Goal: Information Seeking & Learning: Check status

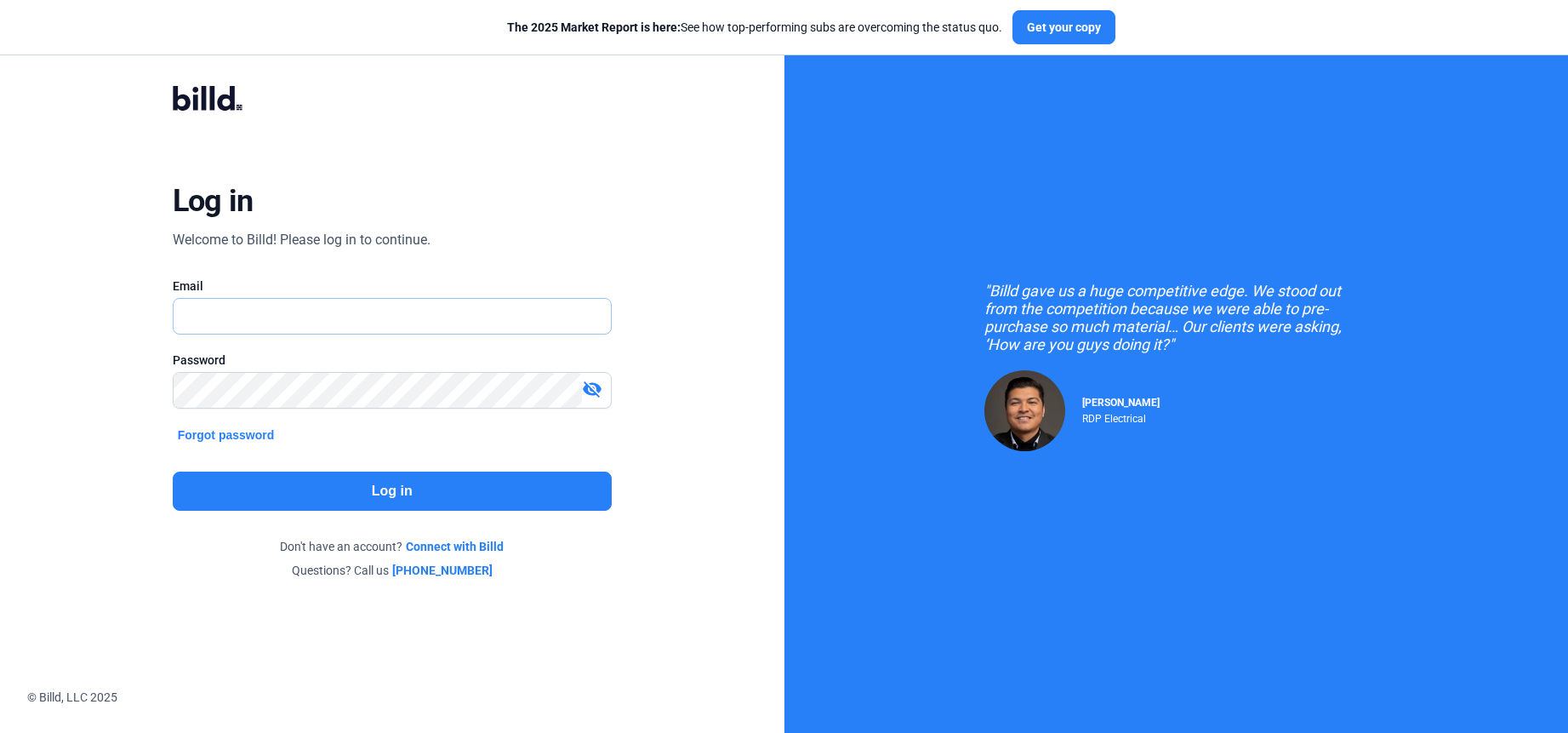
type input "[PERSON_NAME][EMAIL_ADDRESS][DOMAIN_NAME]"
click at [445, 487] on button "Log in" at bounding box center [392, 490] width 439 height 39
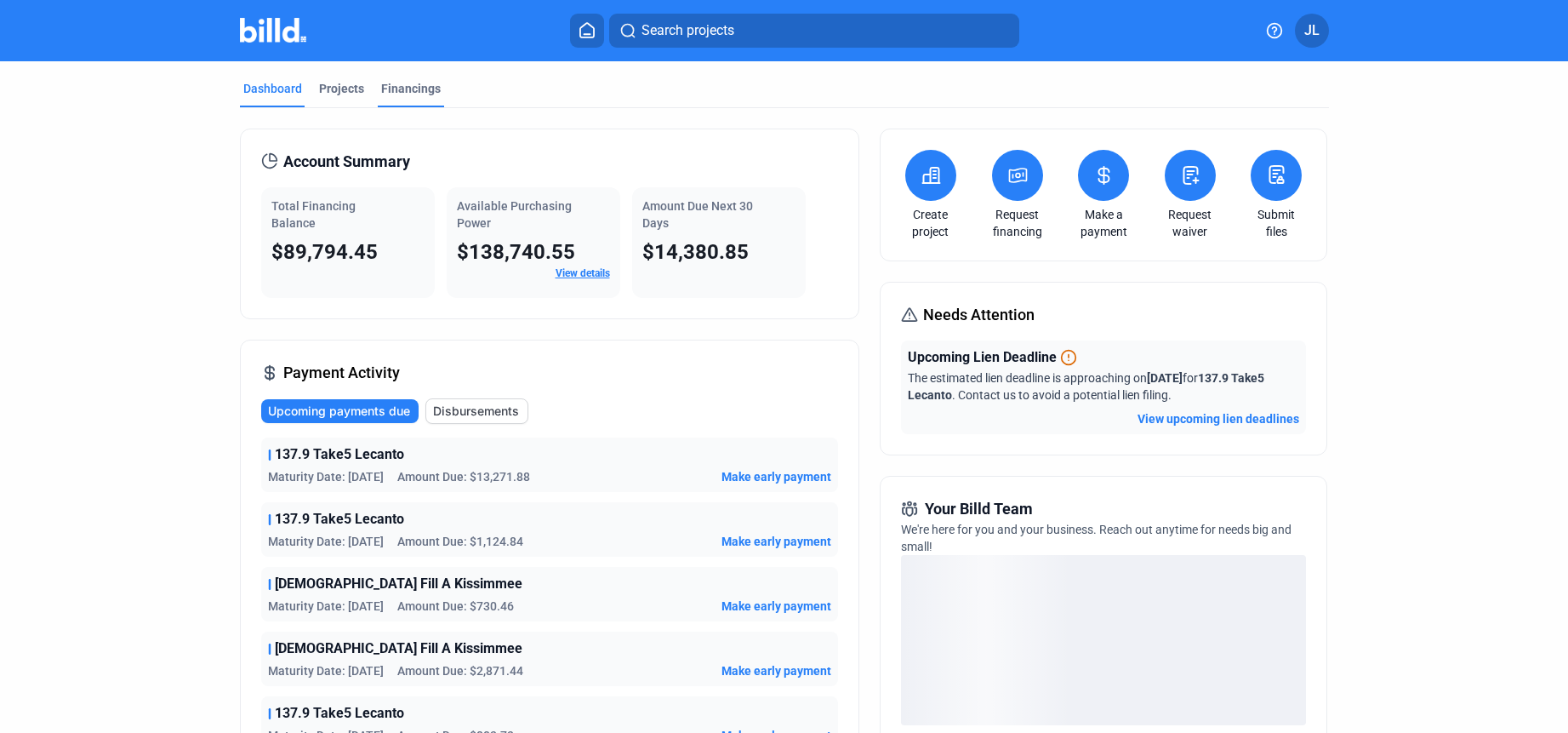
click at [346, 88] on div "Projects" at bounding box center [341, 88] width 46 height 17
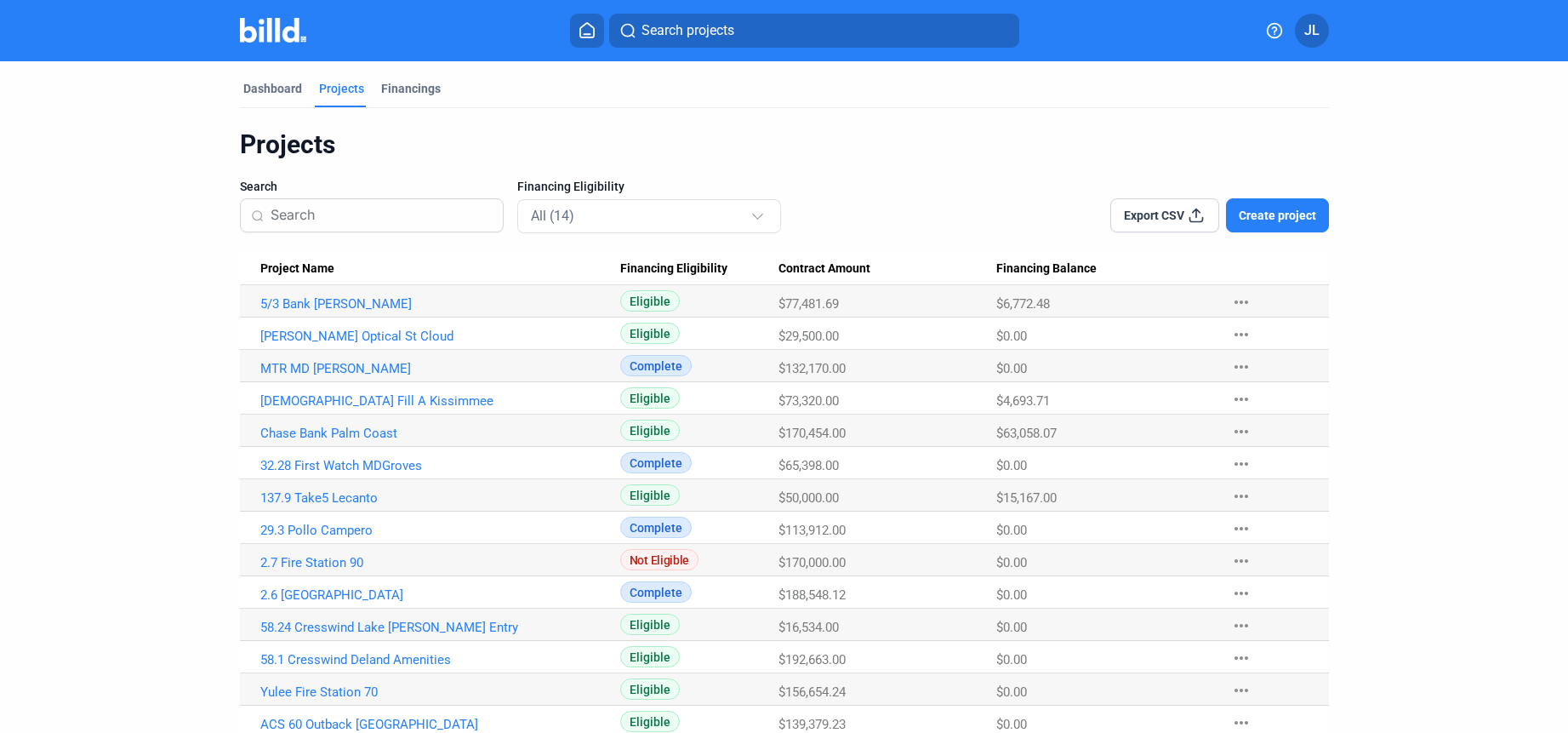
scroll to position [47, 0]
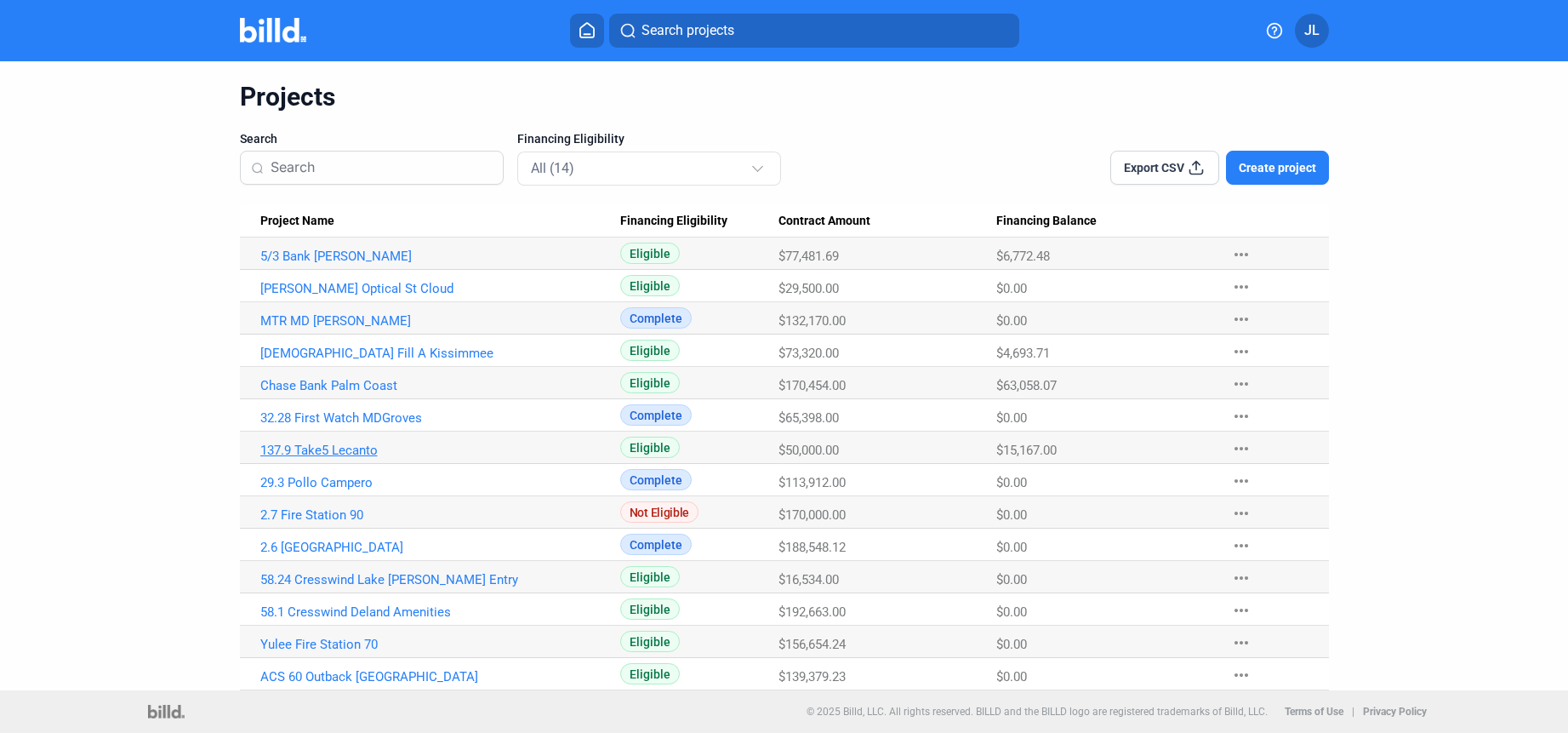
click at [342, 453] on link "137.9 Take5 Lecanto" at bounding box center [439, 449] width 360 height 15
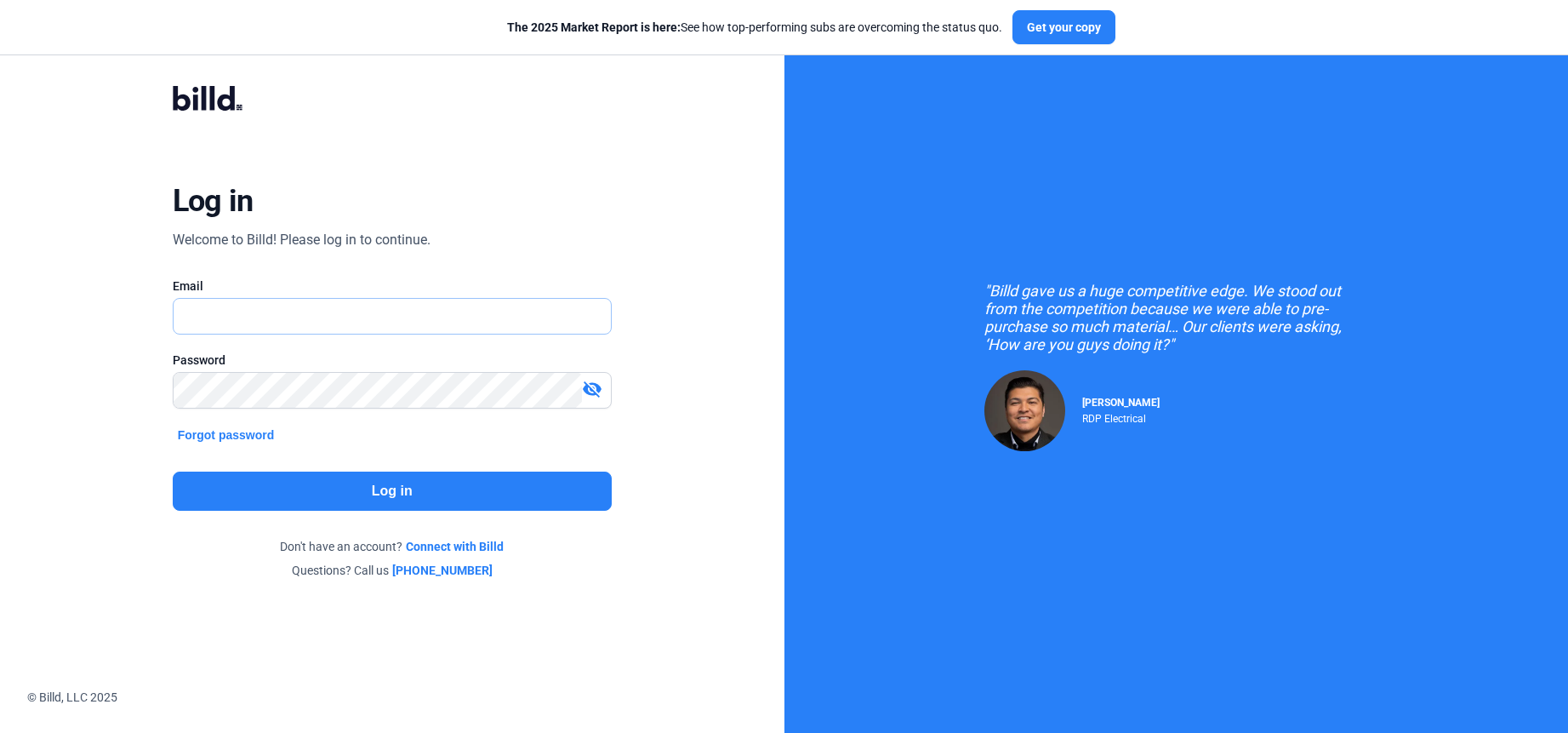
type input "[PERSON_NAME][EMAIL_ADDRESS][DOMAIN_NAME]"
click at [416, 504] on button "Log in" at bounding box center [392, 490] width 439 height 39
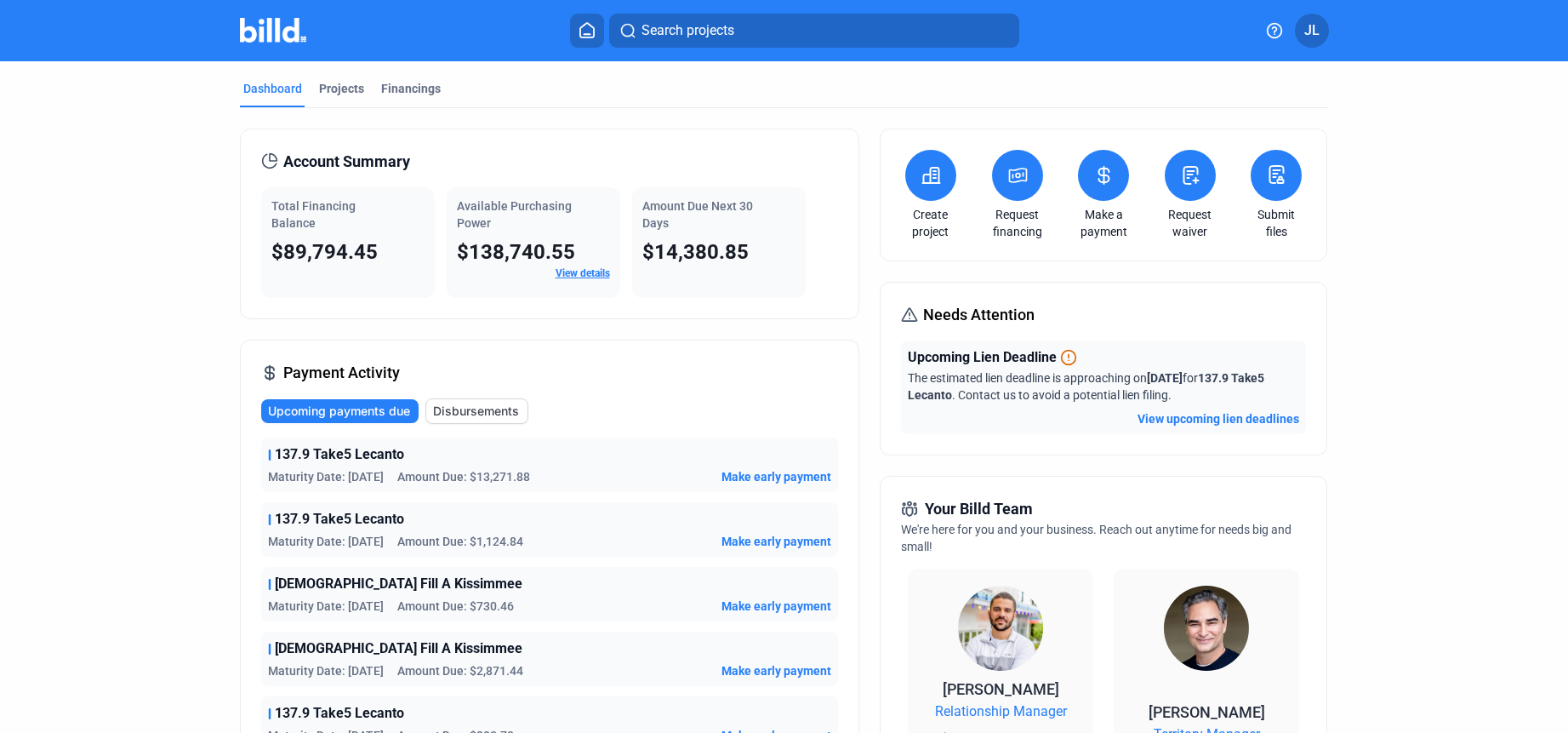
click at [1069, 358] on icon at bounding box center [1068, 356] width 17 height 17
click at [1064, 361] on icon at bounding box center [1068, 356] width 17 height 17
click at [342, 88] on div "Projects" at bounding box center [341, 88] width 46 height 17
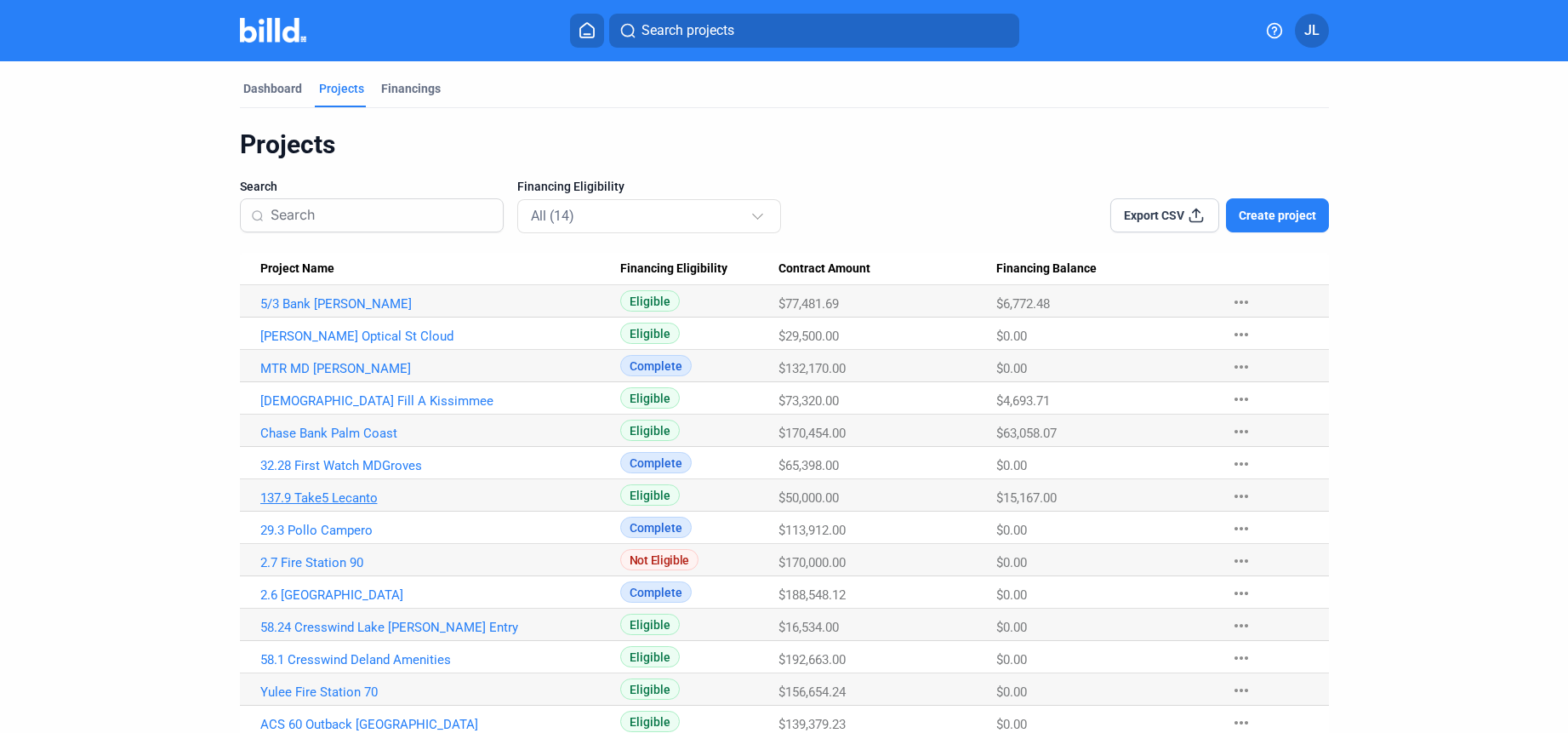
click at [330, 500] on link "137.9 Take5 Lecanto" at bounding box center [439, 497] width 360 height 15
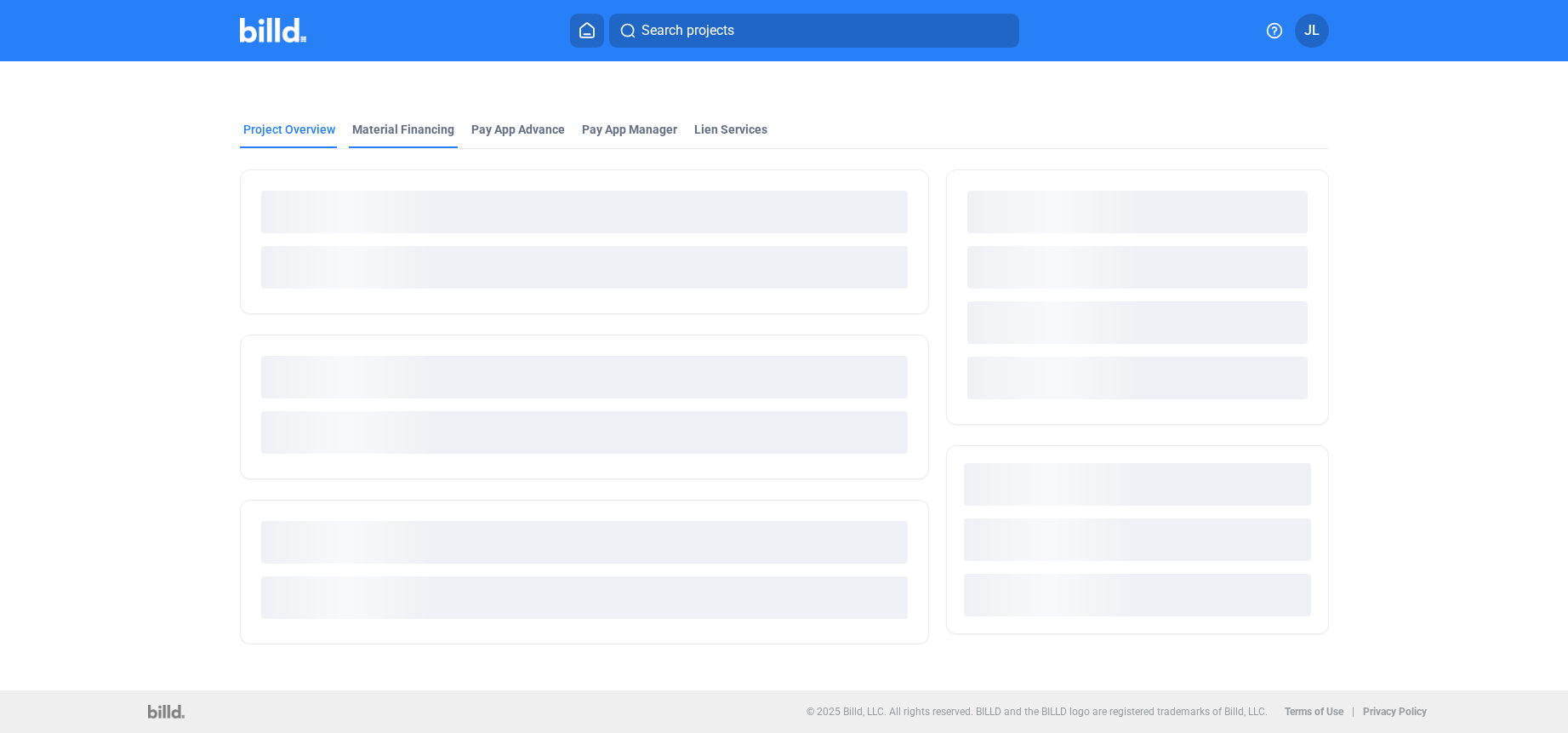
drag, startPoint x: 421, startPoint y: 114, endPoint x: 417, endPoint y: 123, distance: 9.8
click at [419, 117] on mat-tab-group "Project Overview Material Financing Pay App Advance Pay App Manager Lien Servic…" at bounding box center [784, 373] width 1089 height 542
click at [415, 124] on div "Material Financing" at bounding box center [403, 129] width 102 height 17
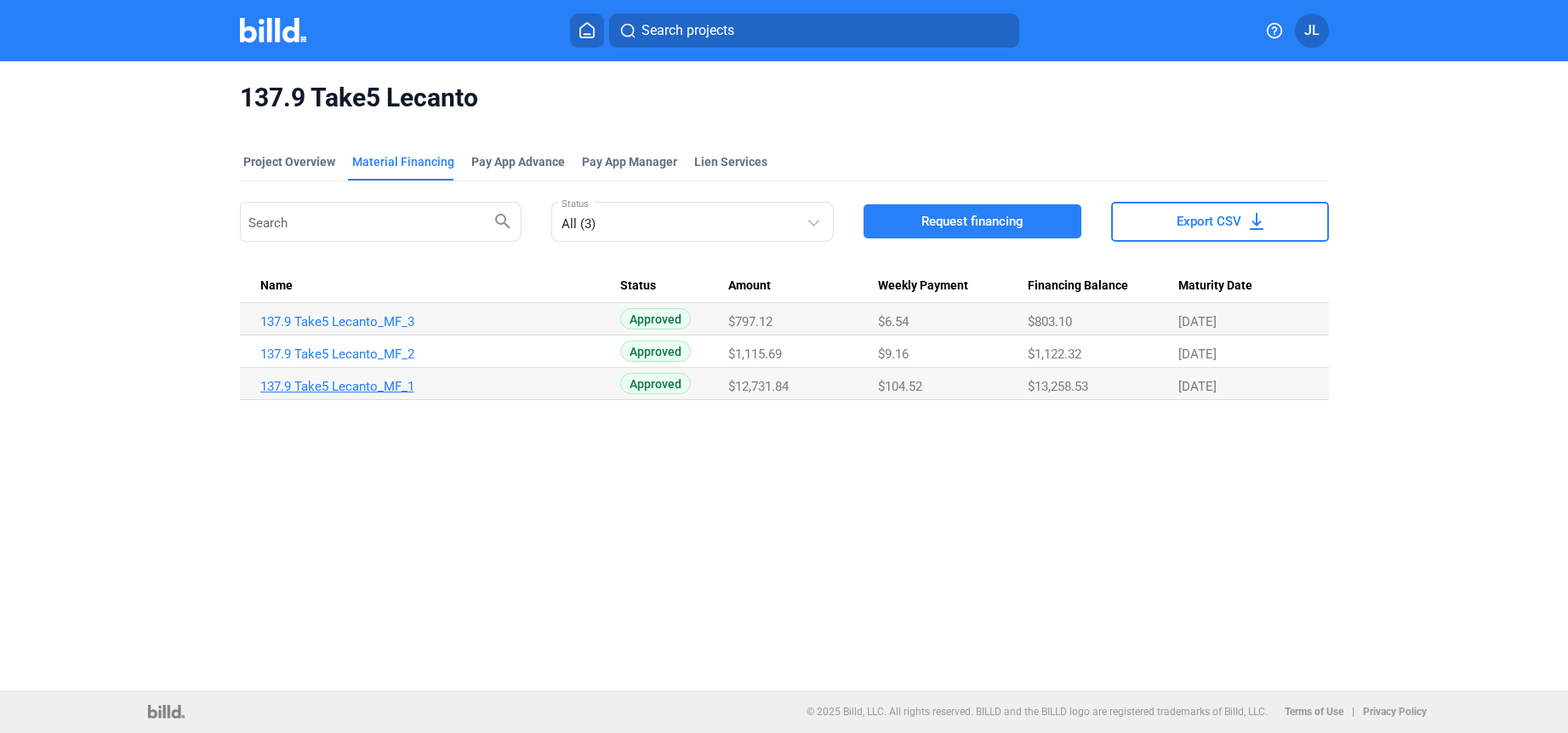
click at [362, 389] on link "137.9 Take5 Lecanto_MF_1" at bounding box center [439, 386] width 360 height 15
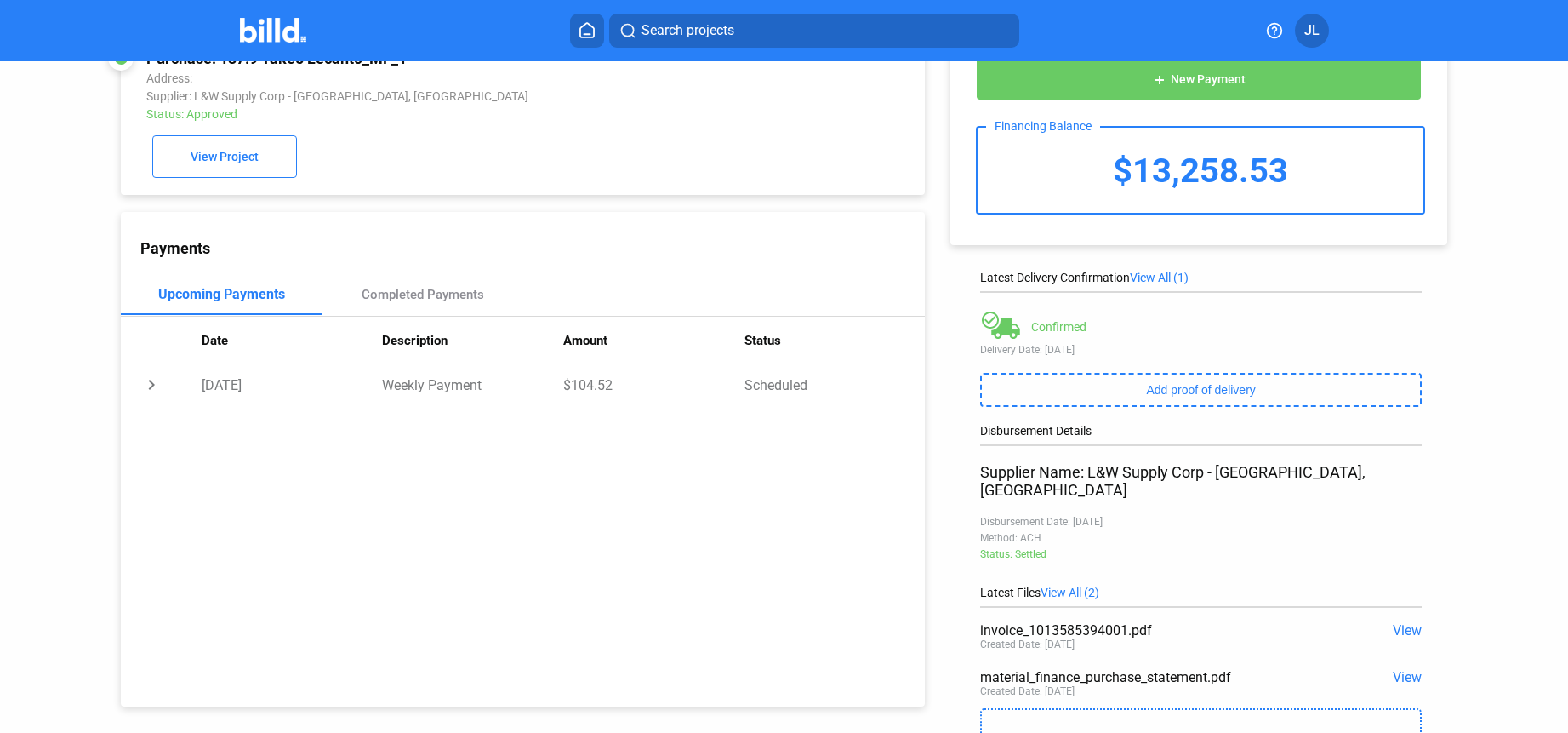
scroll to position [70, 0]
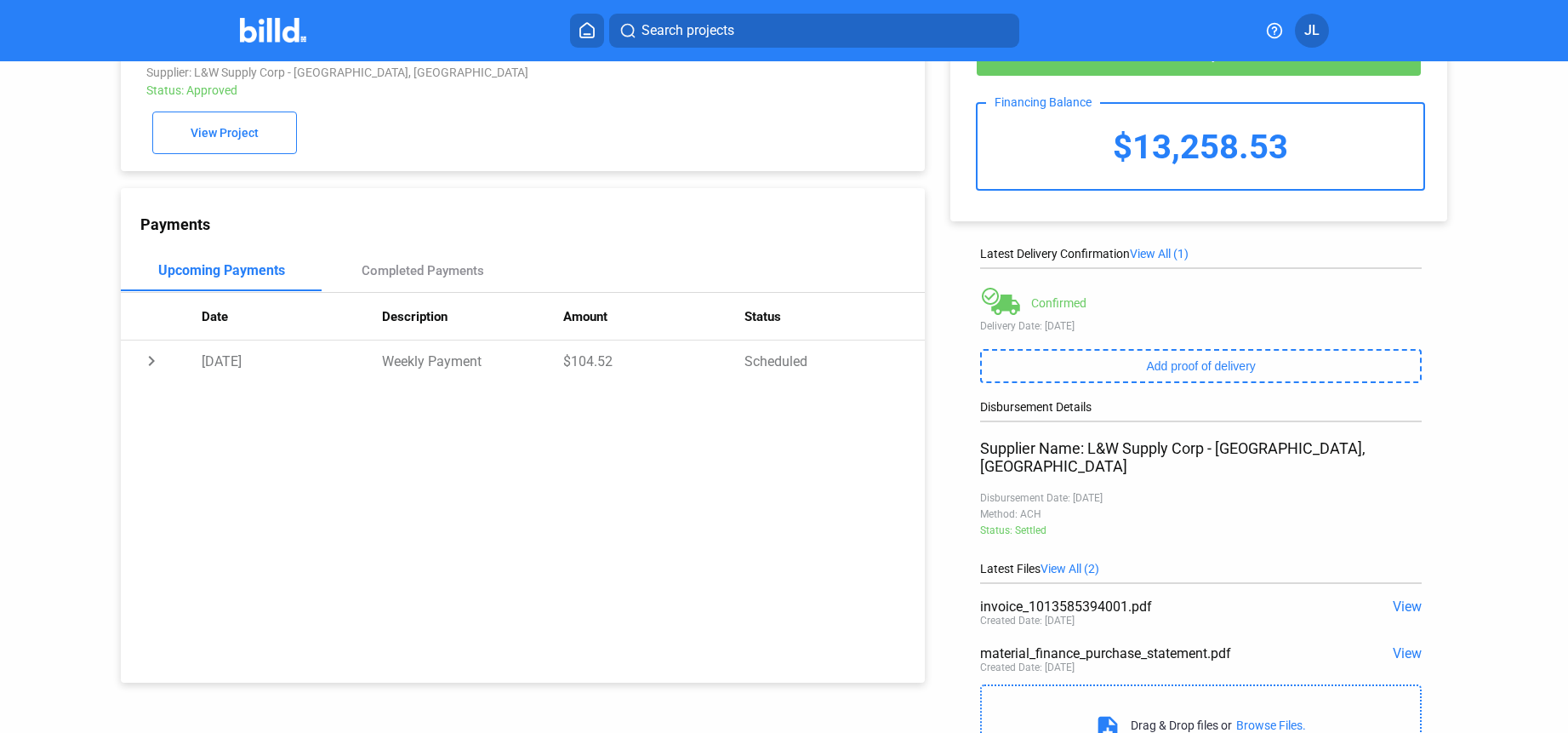
drag, startPoint x: 976, startPoint y: 637, endPoint x: 1205, endPoint y: 631, distance: 229.1
click at [1205, 645] on div "material_finance_purchase_statement.pdf" at bounding box center [1157, 653] width 353 height 16
copy div "material_finance_purchase_statement"
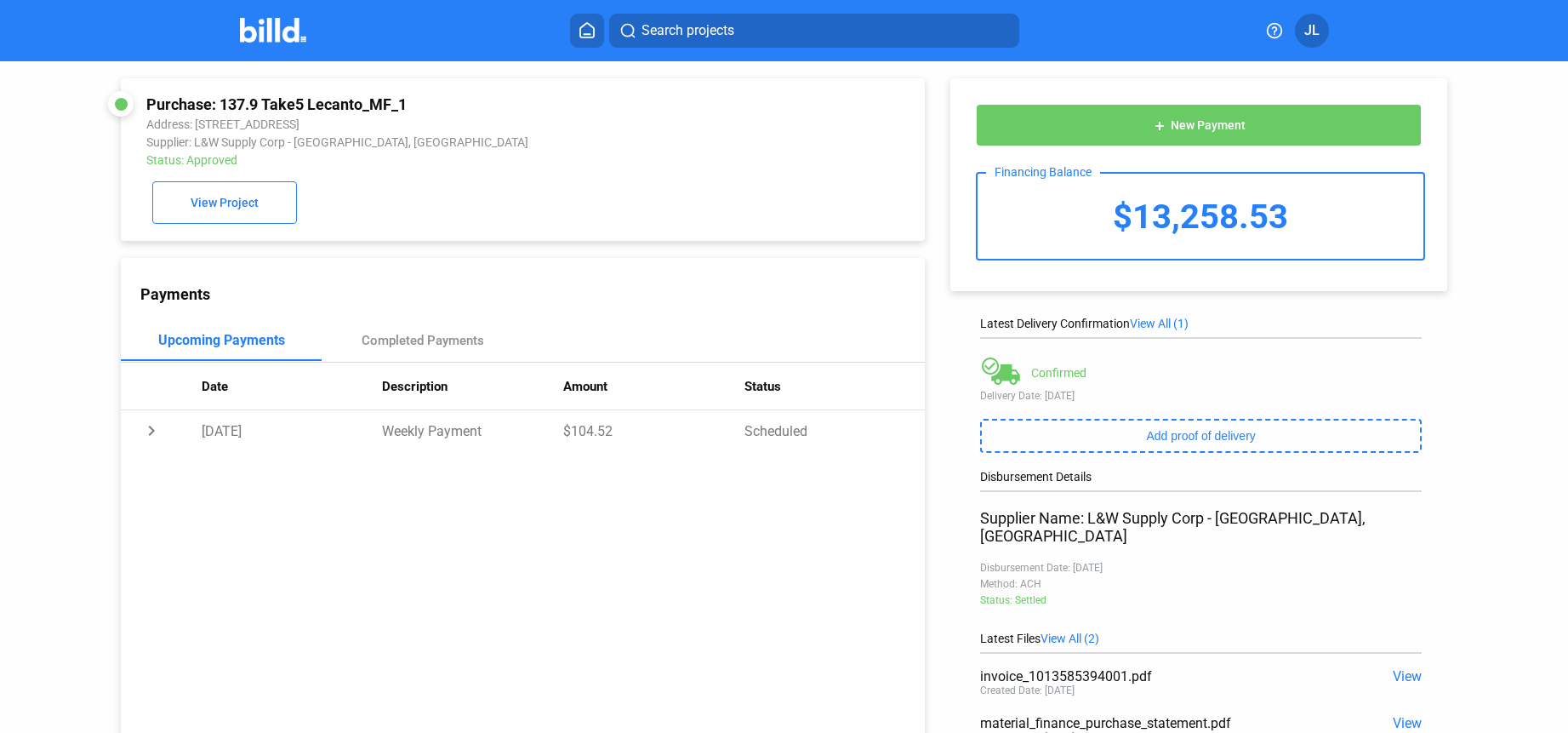
click at [285, 25] on img at bounding box center [273, 30] width 67 height 25
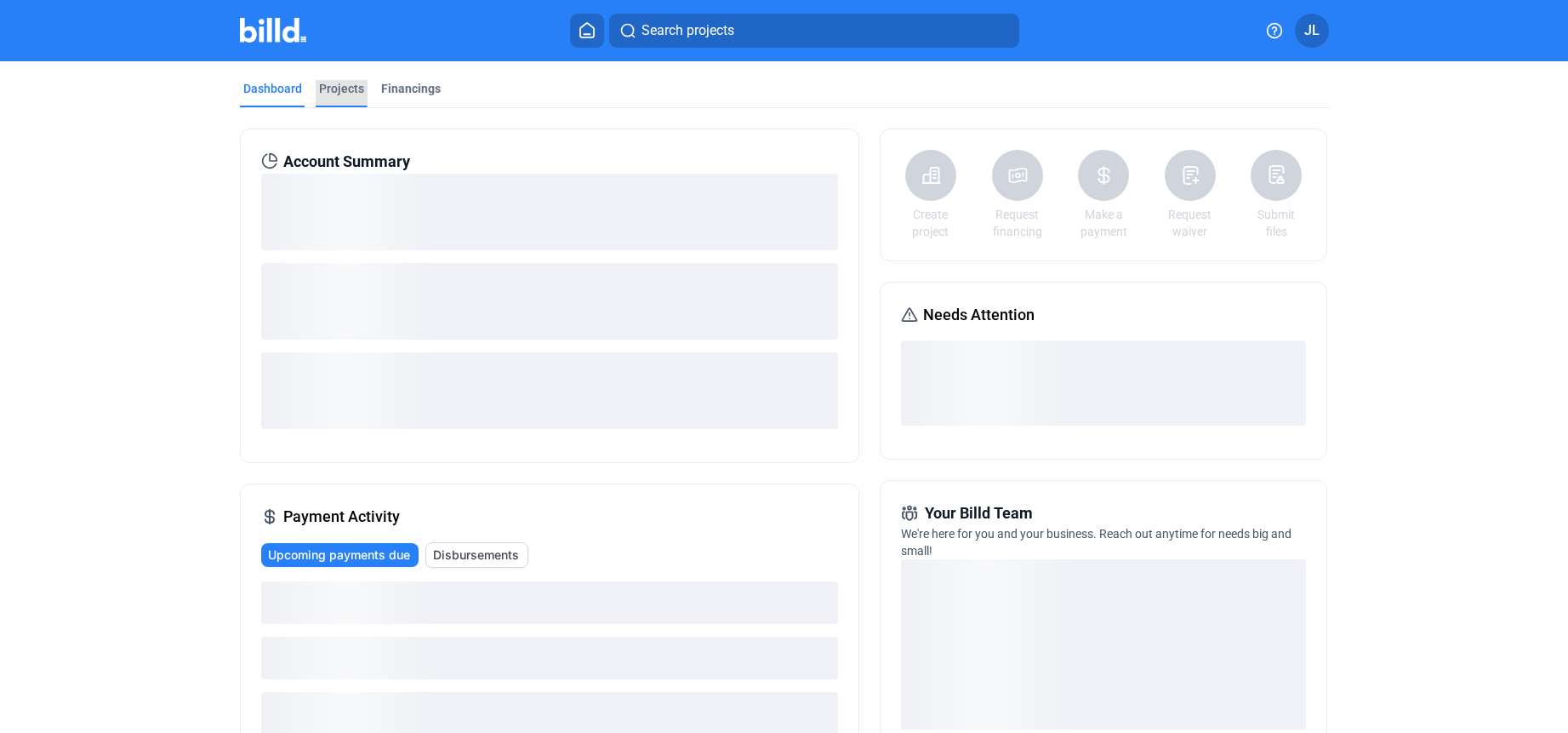
click at [353, 84] on div "Projects" at bounding box center [341, 88] width 46 height 17
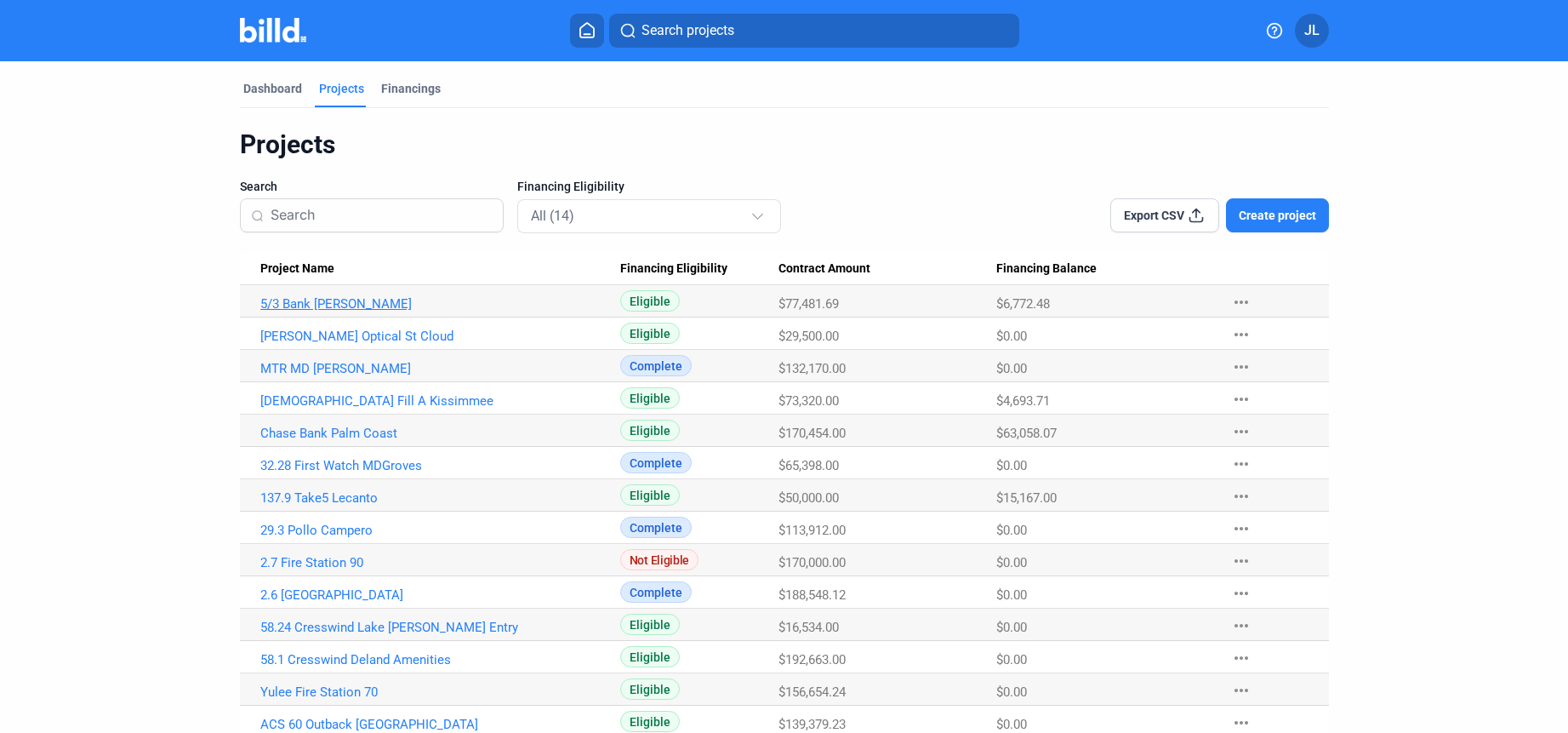
click at [322, 298] on link "5/3 Bank [PERSON_NAME]" at bounding box center [439, 303] width 360 height 15
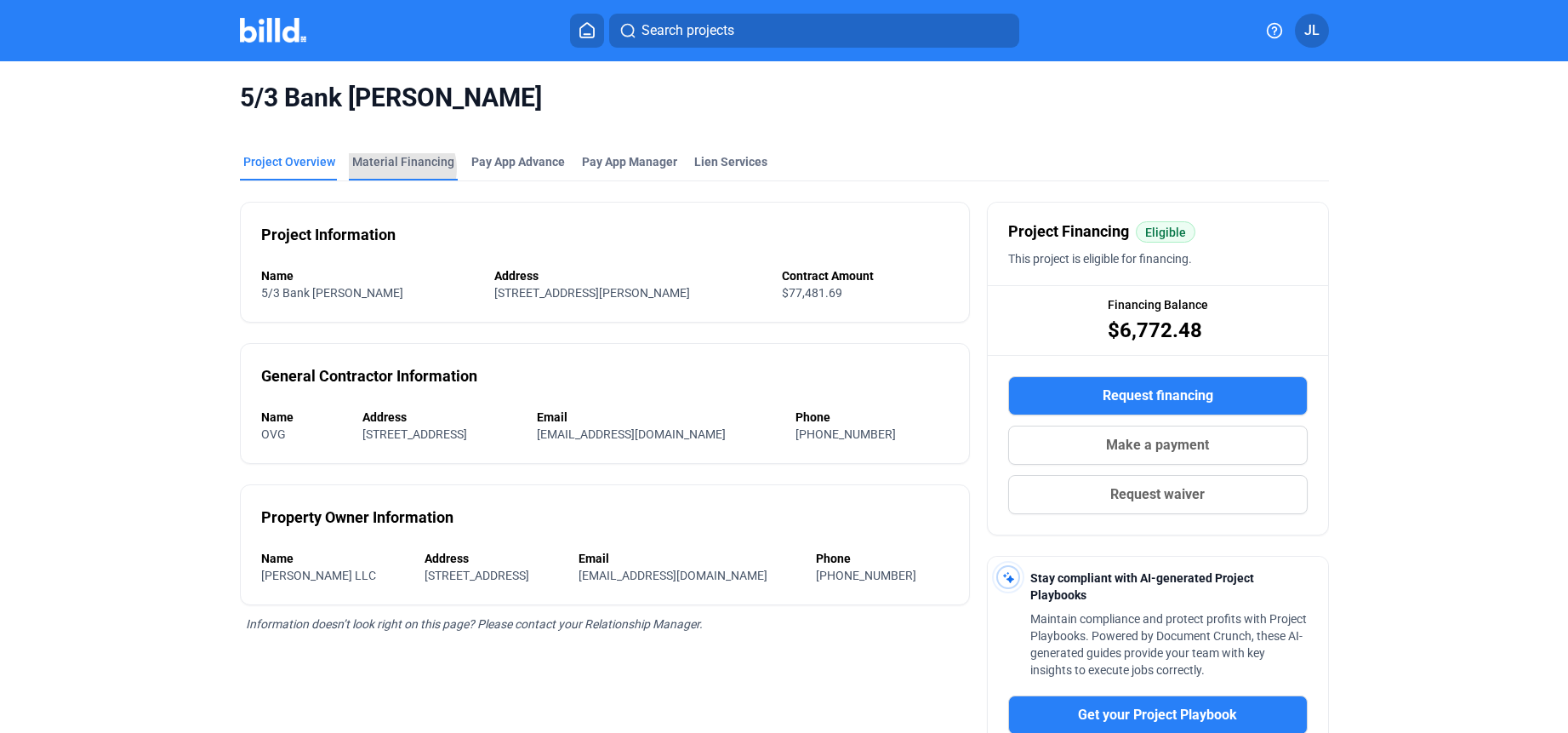
click at [391, 168] on div "Material Financing" at bounding box center [403, 161] width 102 height 17
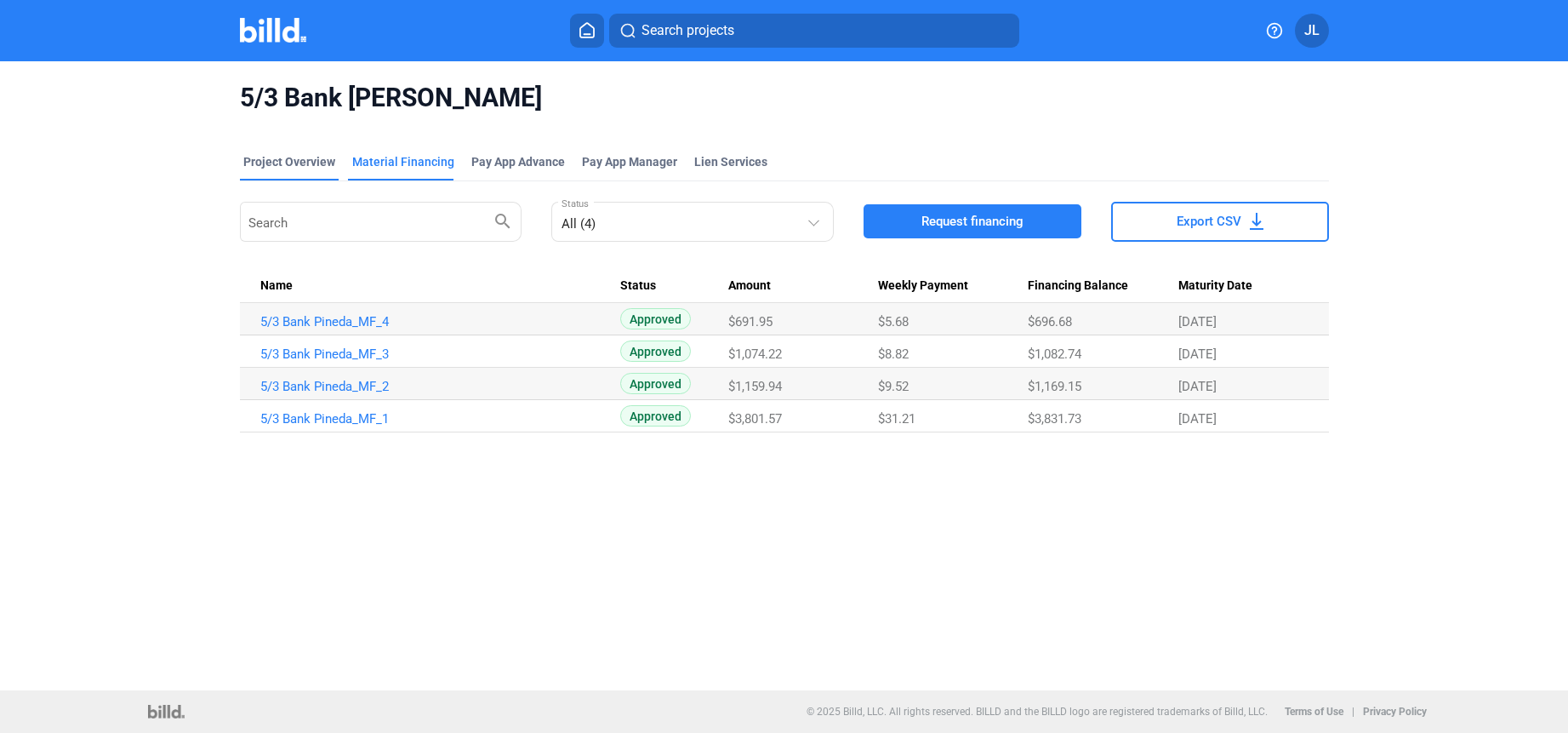
click at [292, 161] on div "Project Overview" at bounding box center [289, 161] width 92 height 17
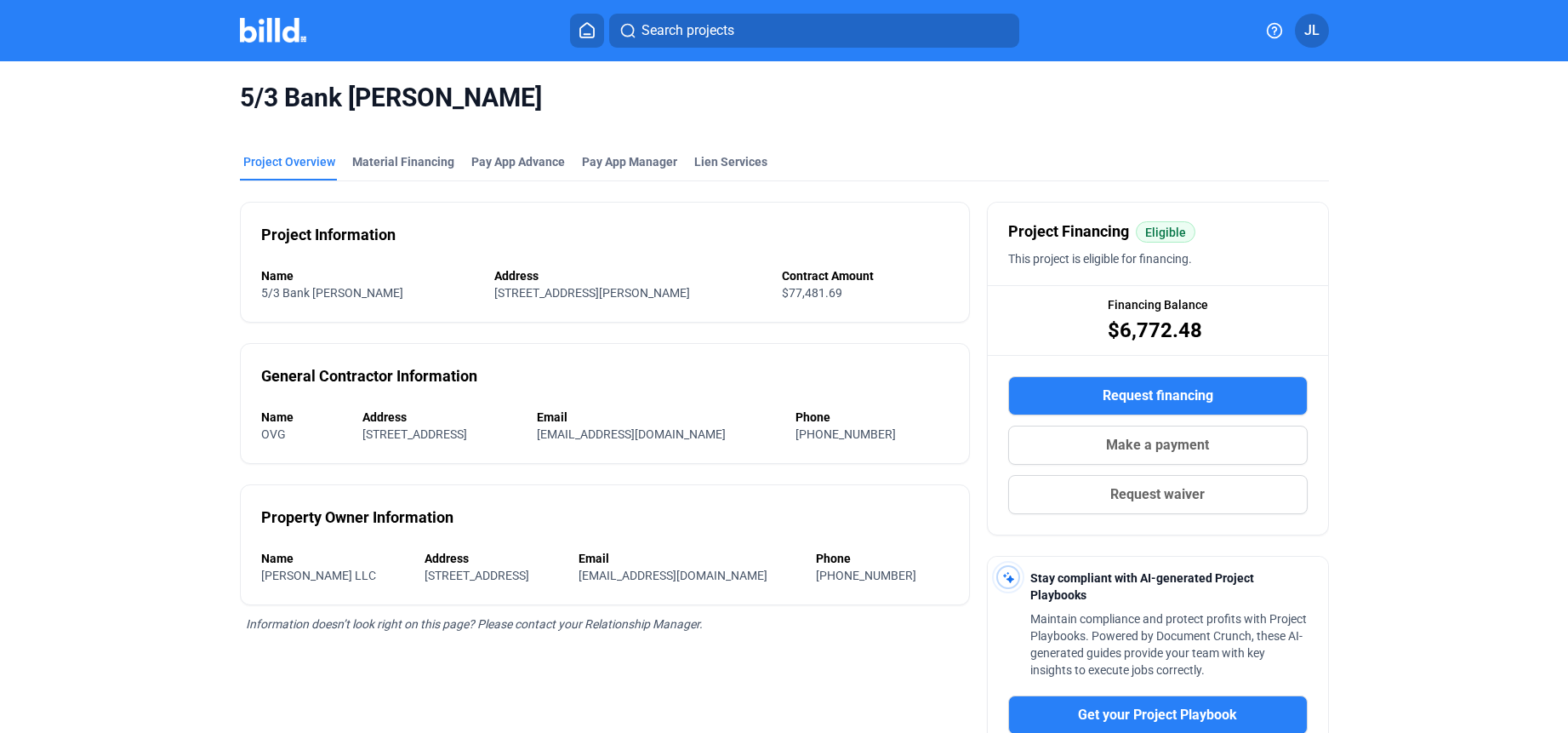
click at [256, 53] on mat-toolbar "Search projects JL" at bounding box center [784, 31] width 1568 height 61
click at [262, 42] on div at bounding box center [292, 30] width 103 height 27
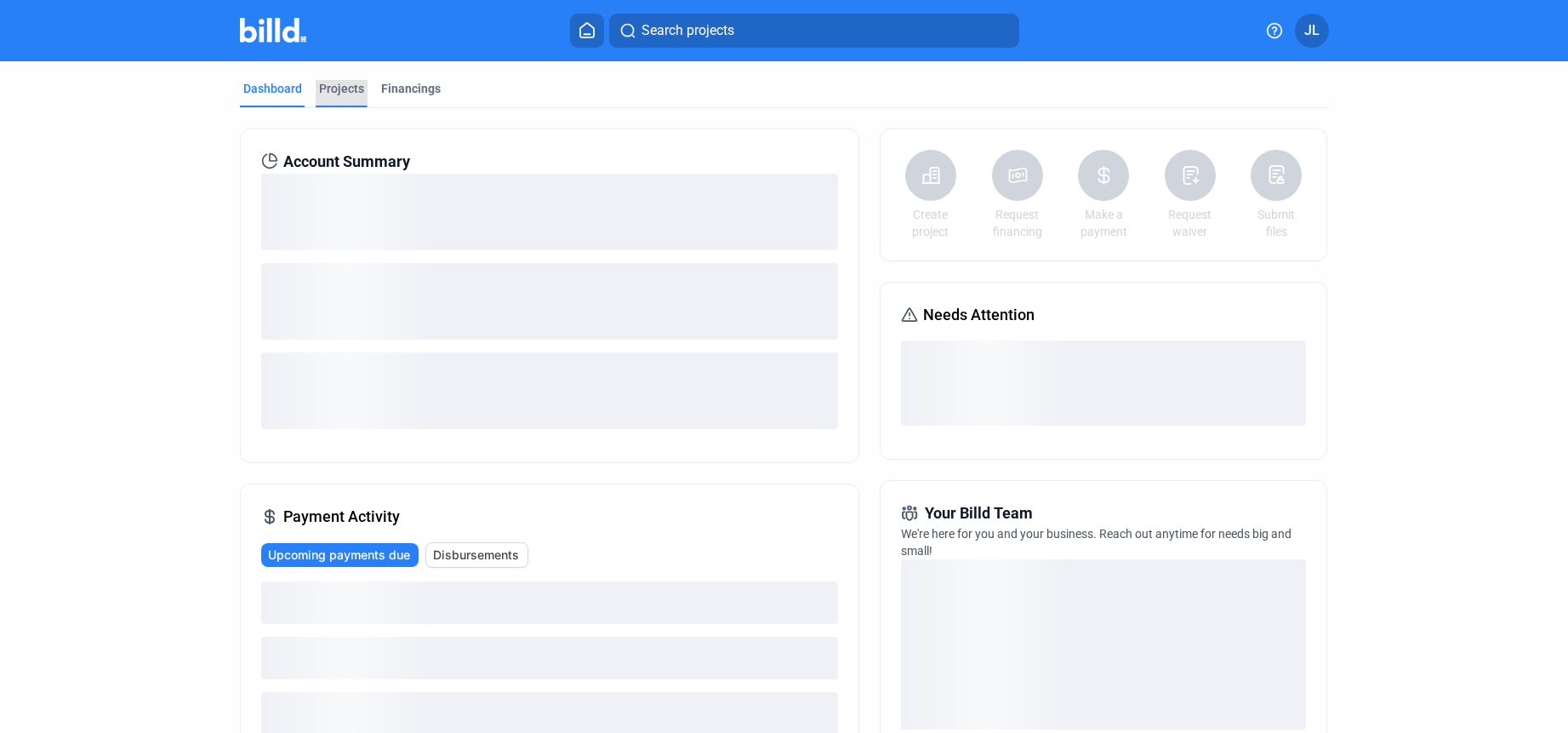
click at [341, 92] on div "Projects" at bounding box center [341, 88] width 46 height 17
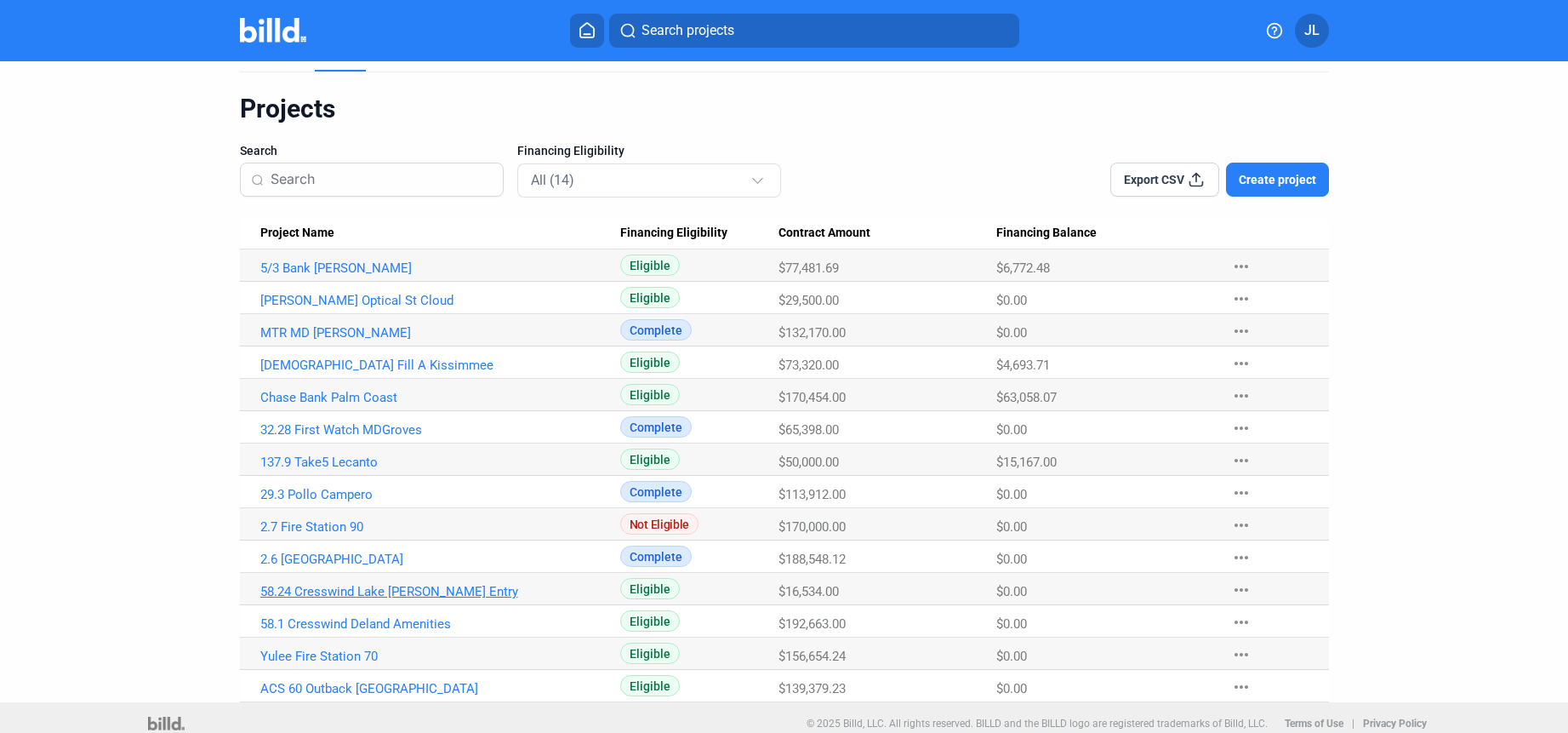
scroll to position [43, 0]
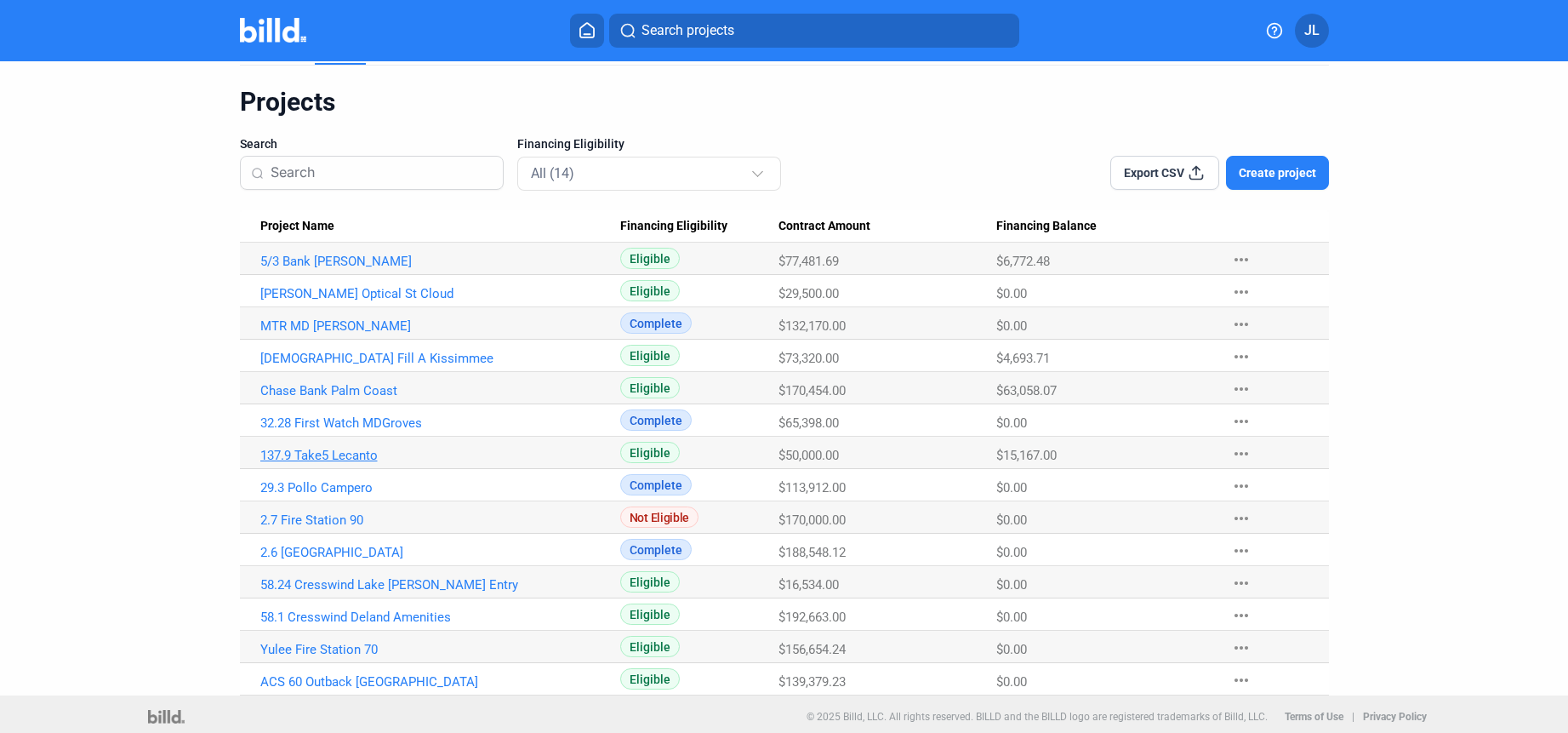
click at [337, 448] on link "137.9 Take5 Lecanto" at bounding box center [439, 455] width 360 height 15
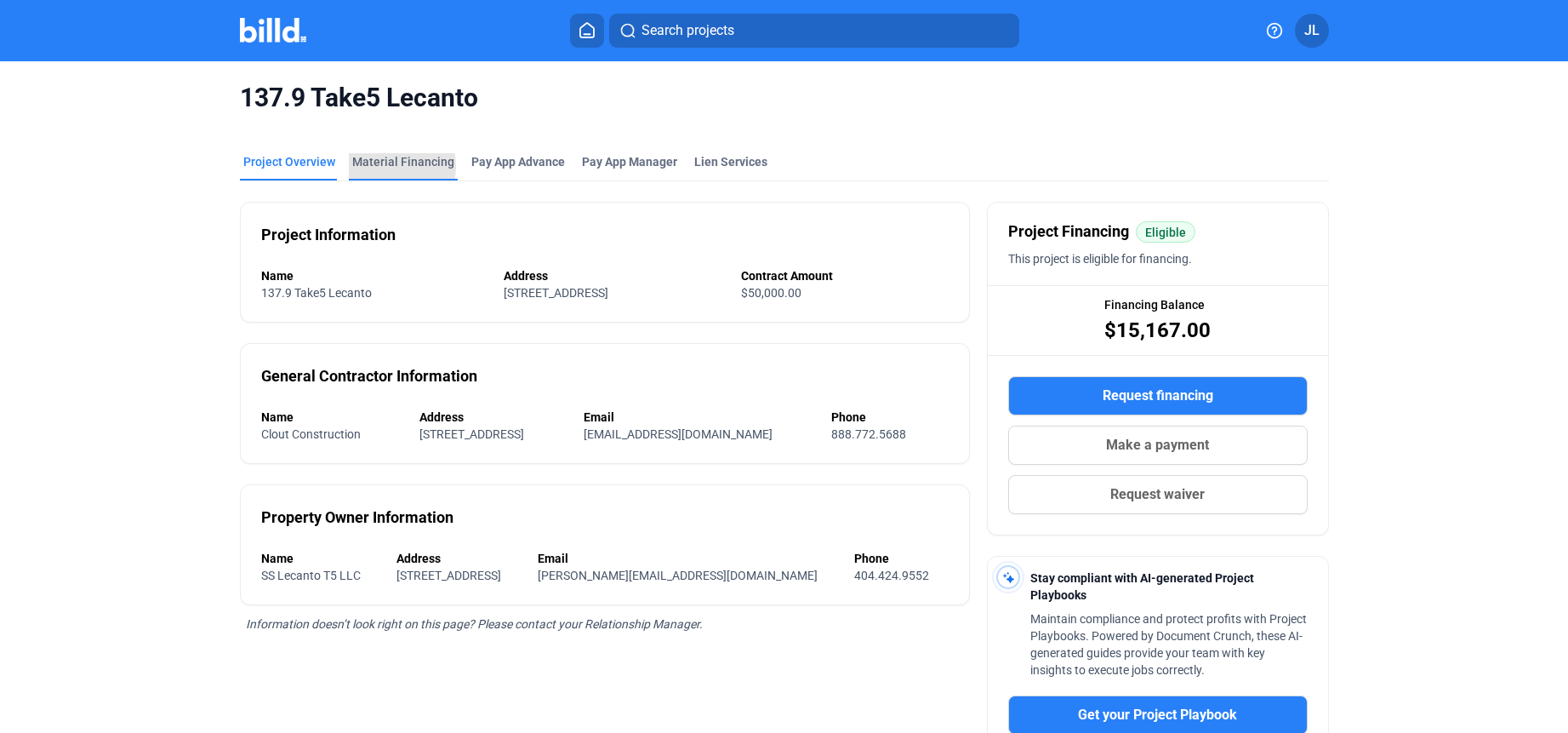
click at [384, 166] on div "Material Financing" at bounding box center [403, 161] width 102 height 17
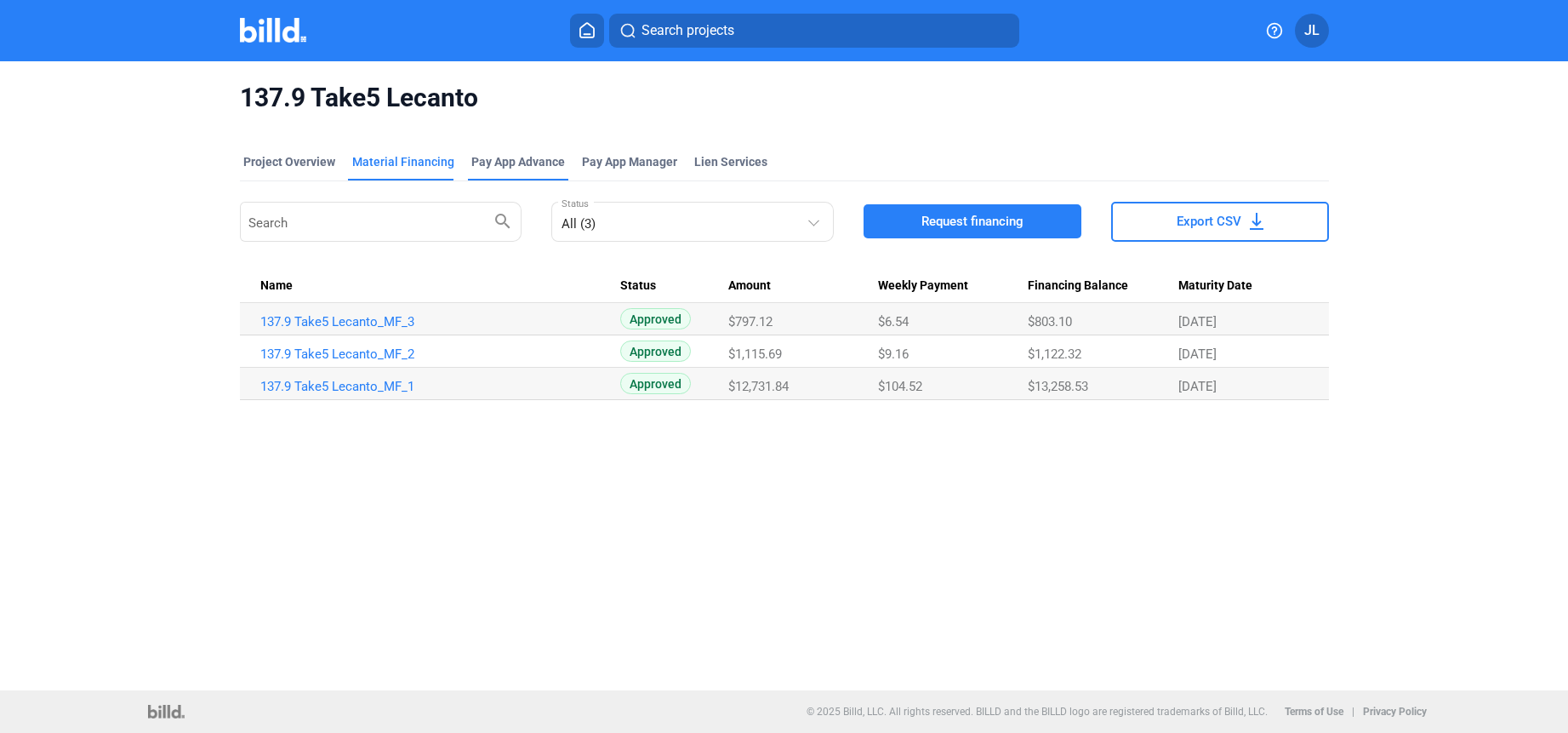
click at [502, 159] on div "Pay App Advance" at bounding box center [517, 161] width 94 height 17
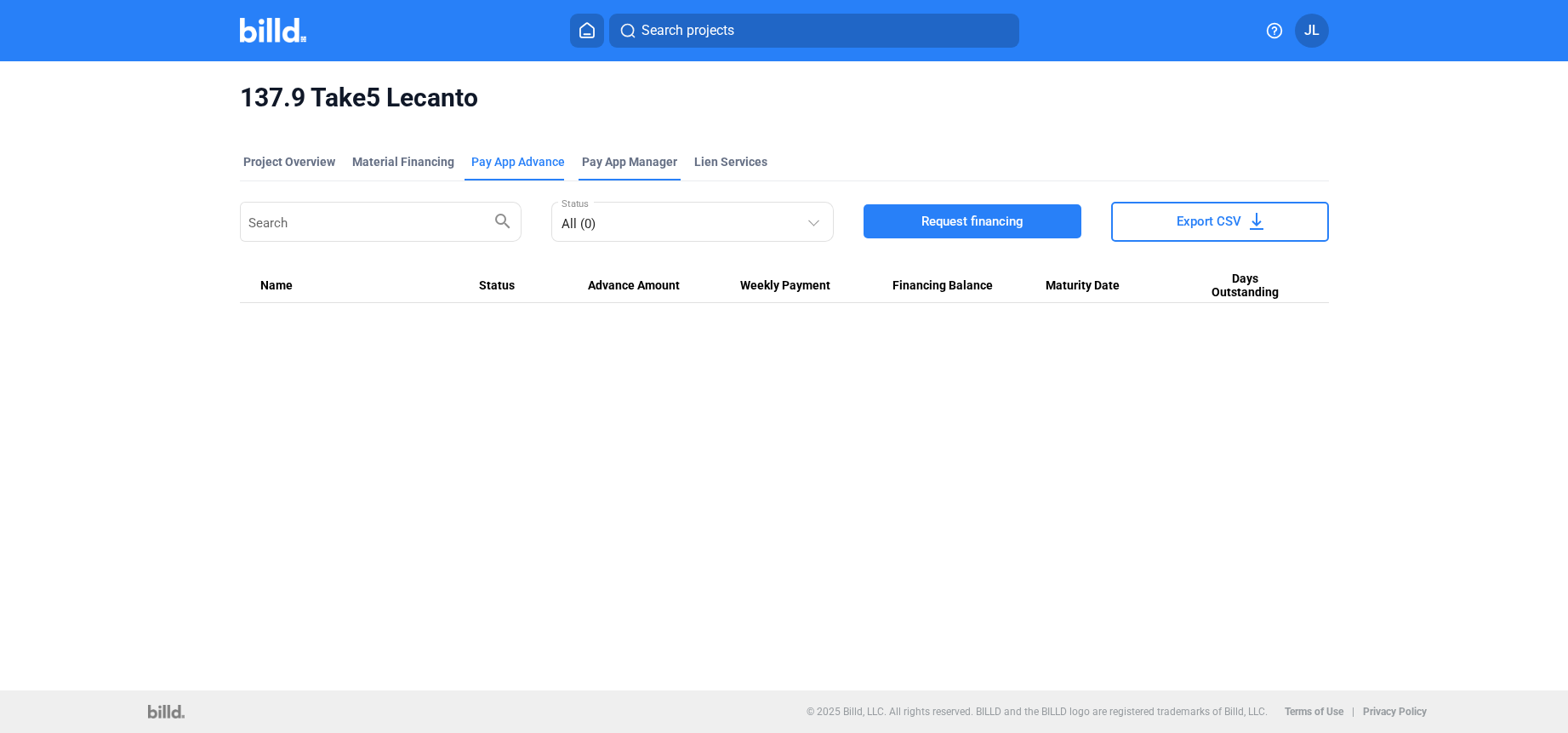
click at [631, 163] on span "Pay App Manager" at bounding box center [629, 161] width 95 height 17
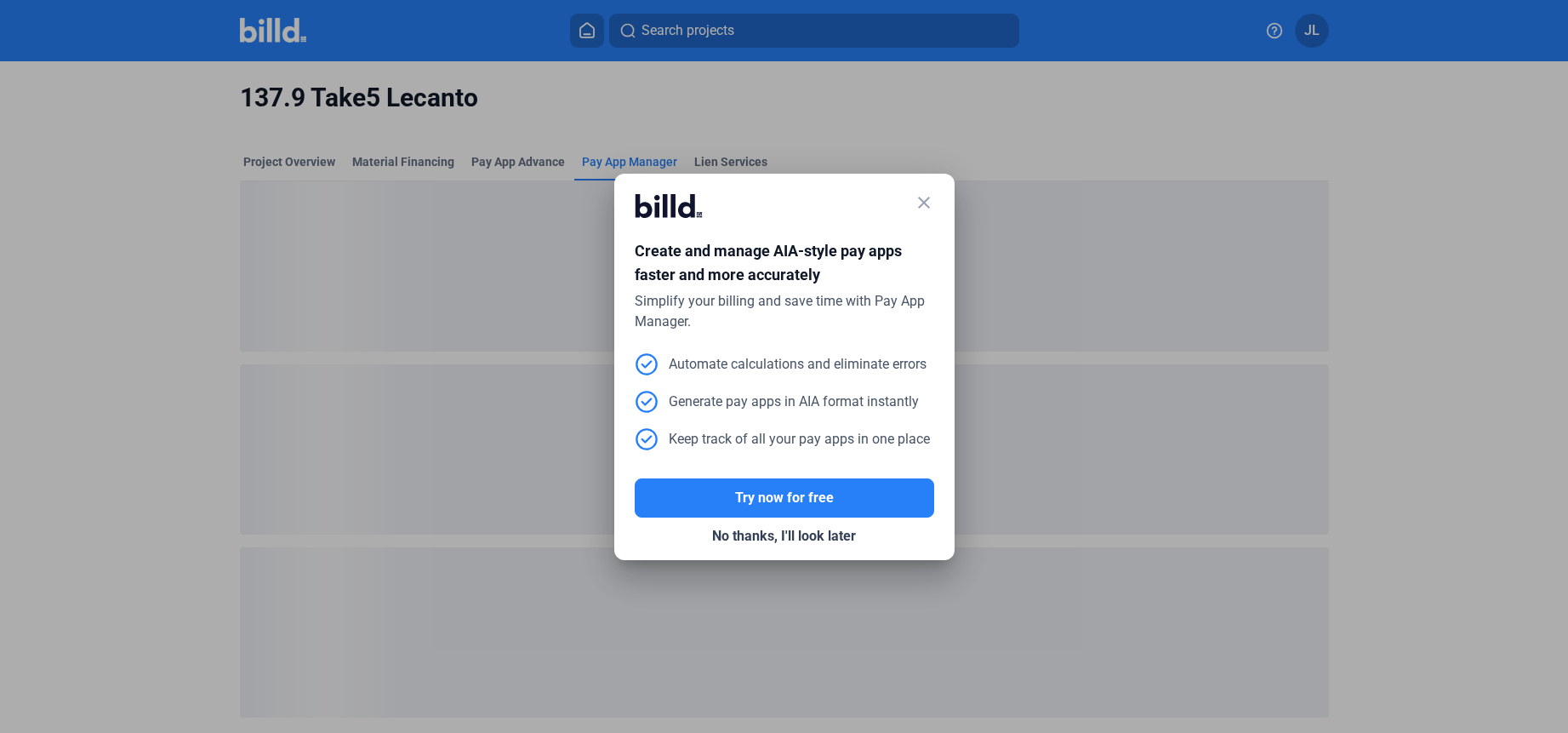
click at [936, 198] on mat-dialog-container "close Create and manage AIA-style pay apps faster and more accurately Simplify …" at bounding box center [784, 366] width 341 height 386
click at [929, 200] on mat-icon "close" at bounding box center [924, 202] width 20 height 20
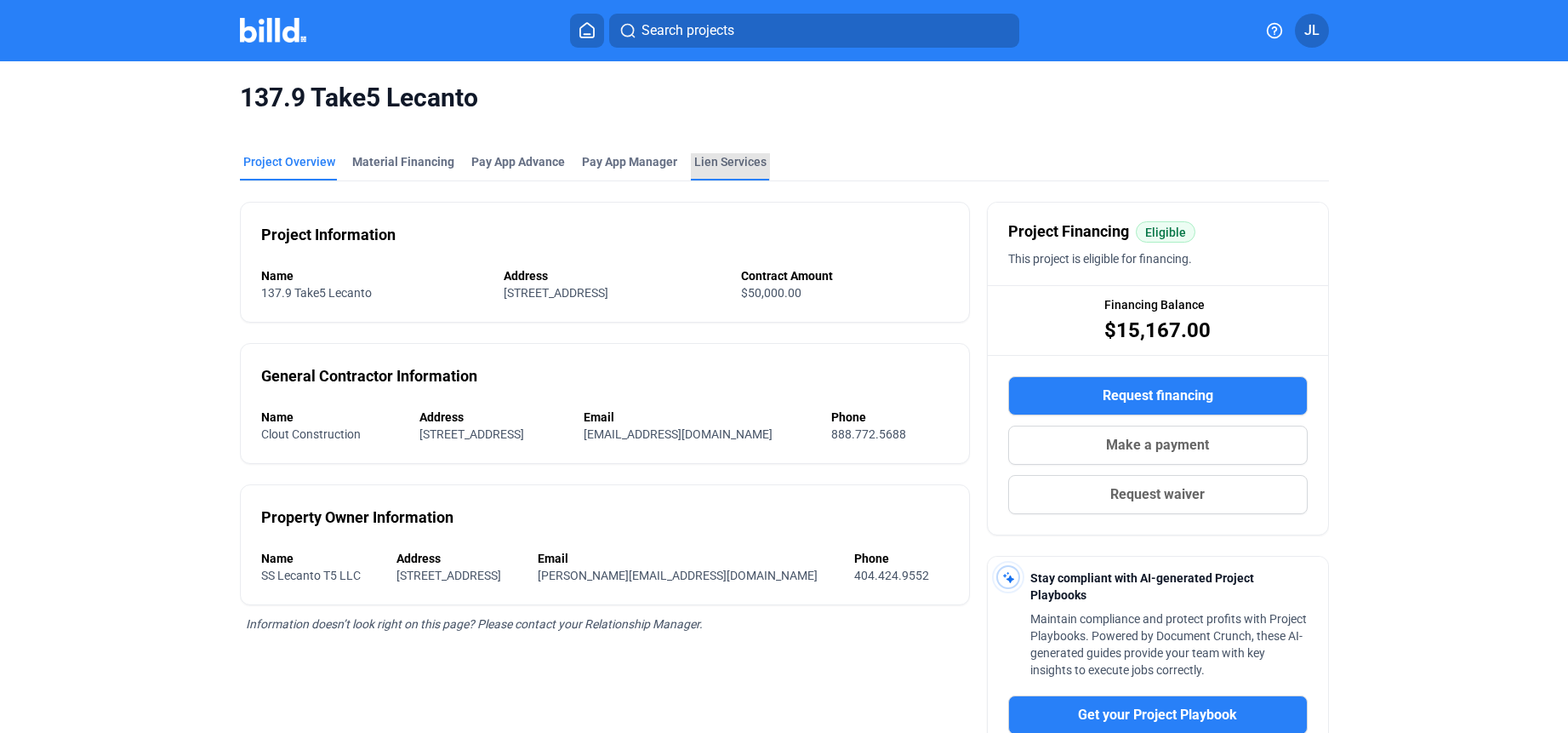
click at [735, 161] on div "Lien Services" at bounding box center [730, 161] width 73 height 17
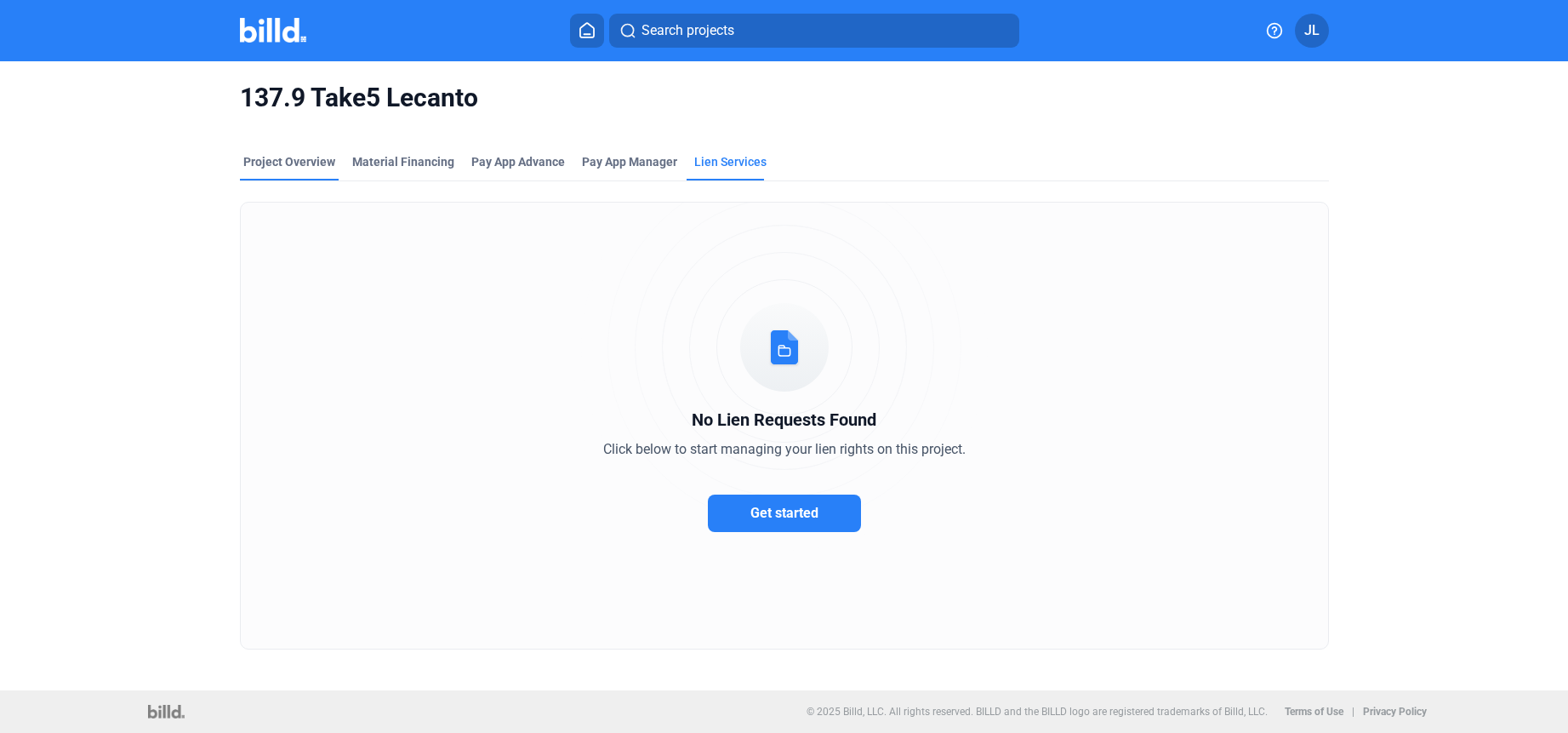
click at [285, 161] on div "Project Overview" at bounding box center [289, 161] width 92 height 17
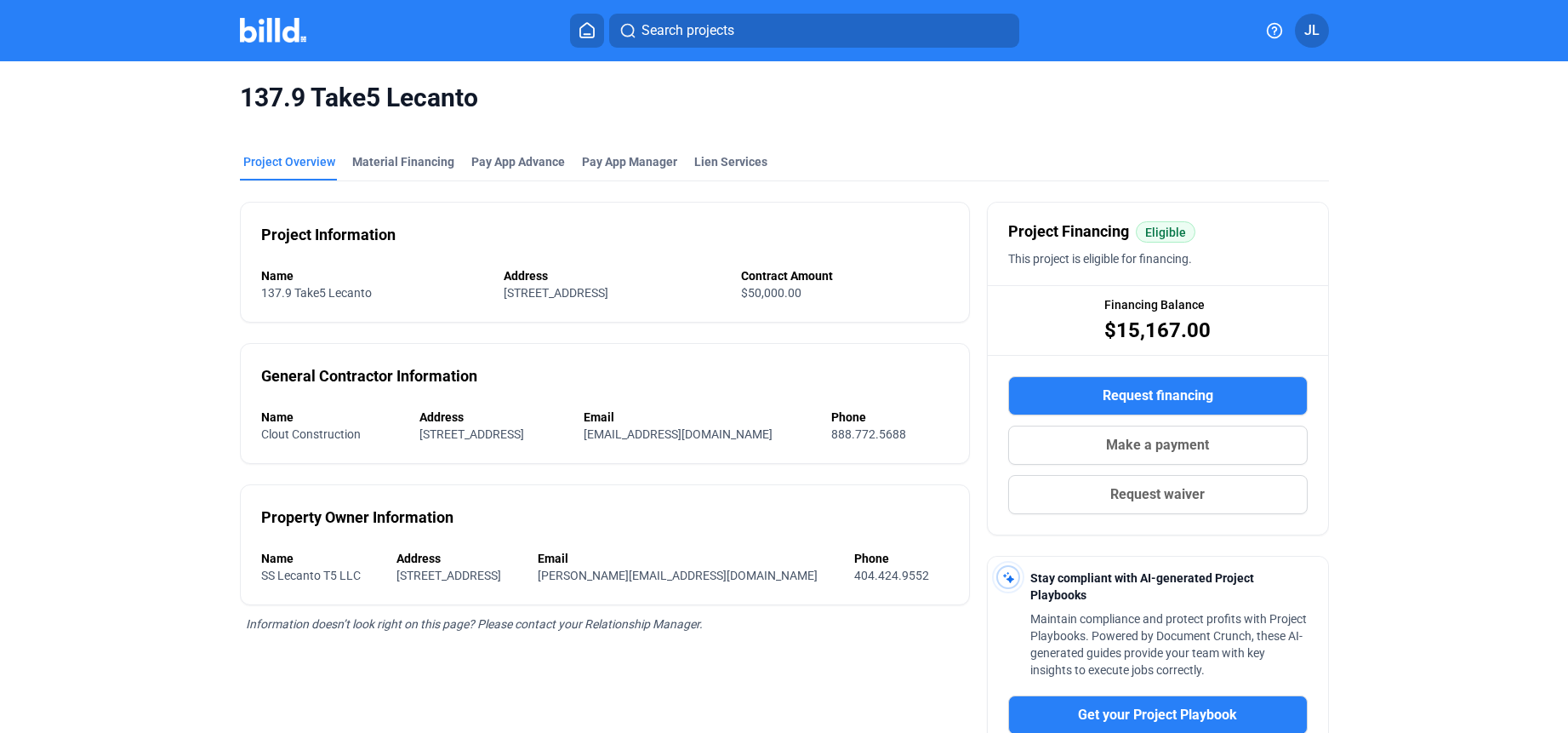
click at [270, 39] on img at bounding box center [273, 30] width 67 height 25
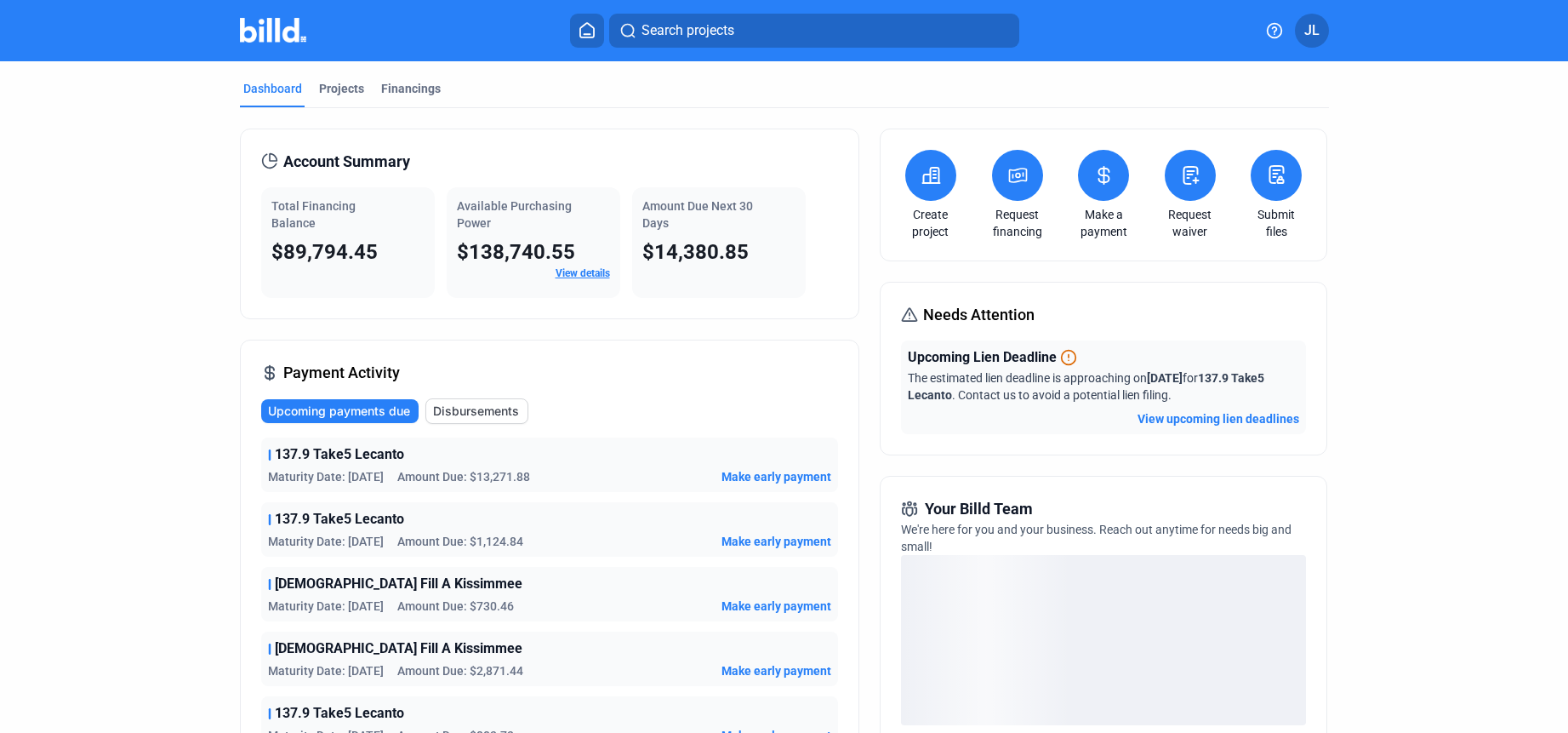
click at [1193, 422] on button "View upcoming lien deadlines" at bounding box center [1218, 418] width 162 height 17
